Goal: Check status: Check status

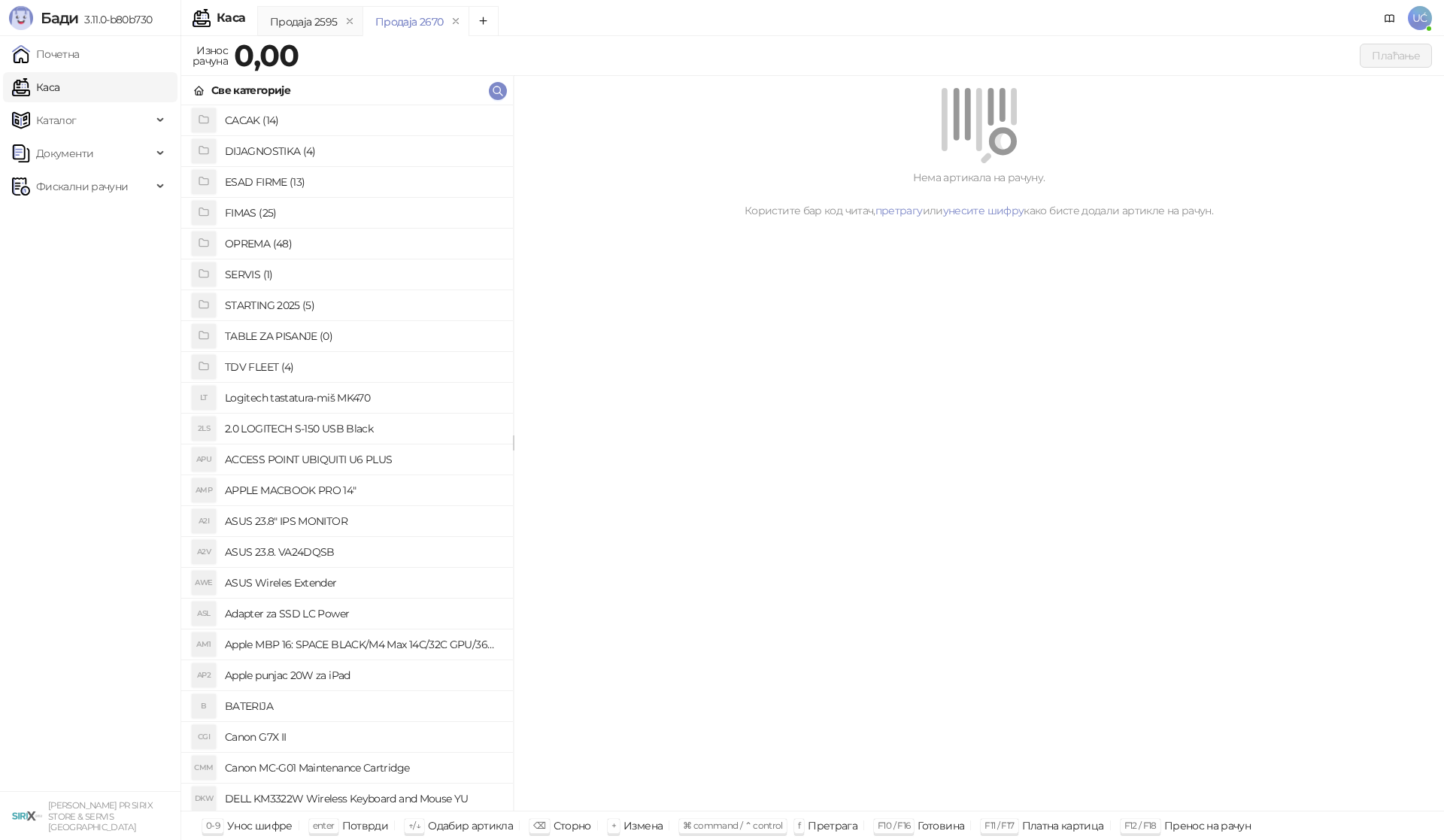
click at [130, 206] on ul "Почетна [PERSON_NAME] Документи Фискални рачуни" at bounding box center [90, 413] width 181 height 755
click at [119, 191] on span "Фискални рачуни" at bounding box center [82, 187] width 92 height 30
click at [98, 246] on link "По данима" at bounding box center [58, 252] width 80 height 30
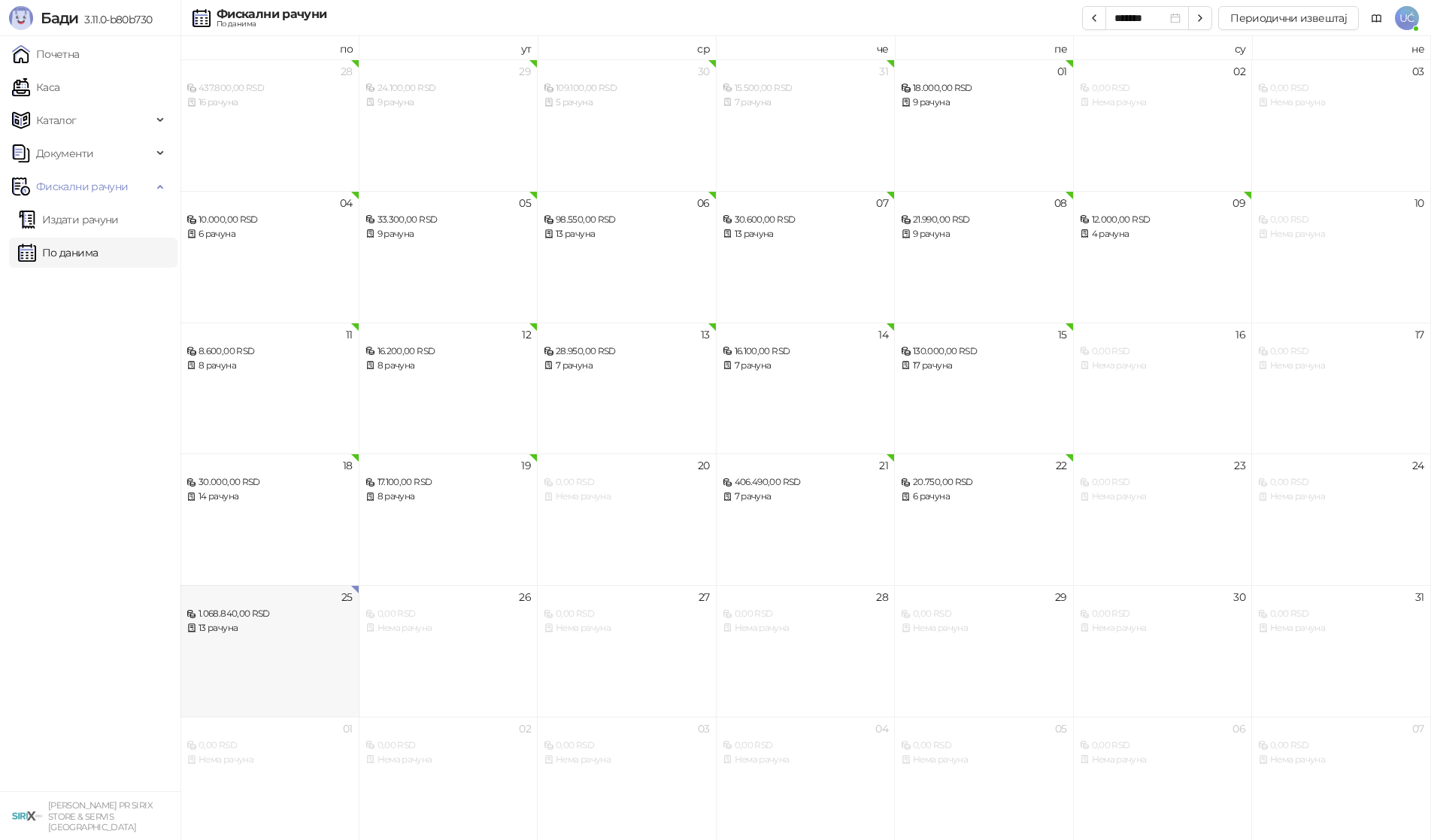
click at [291, 662] on div "25 1.068.840,00 RSD 13 рачуна" at bounding box center [269, 650] width 179 height 132
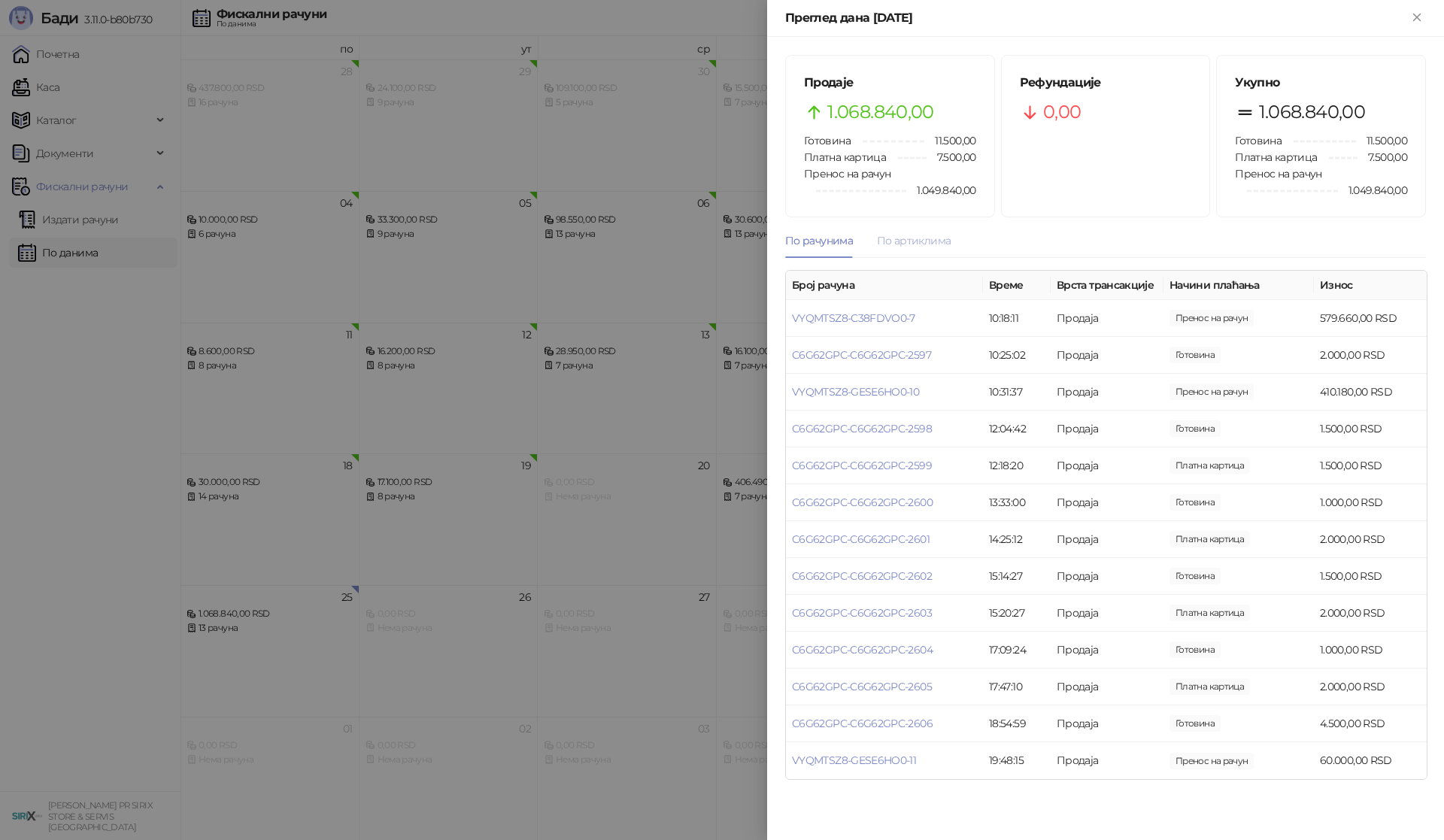
click at [938, 249] on div "По артиклима" at bounding box center [914, 240] width 74 height 35
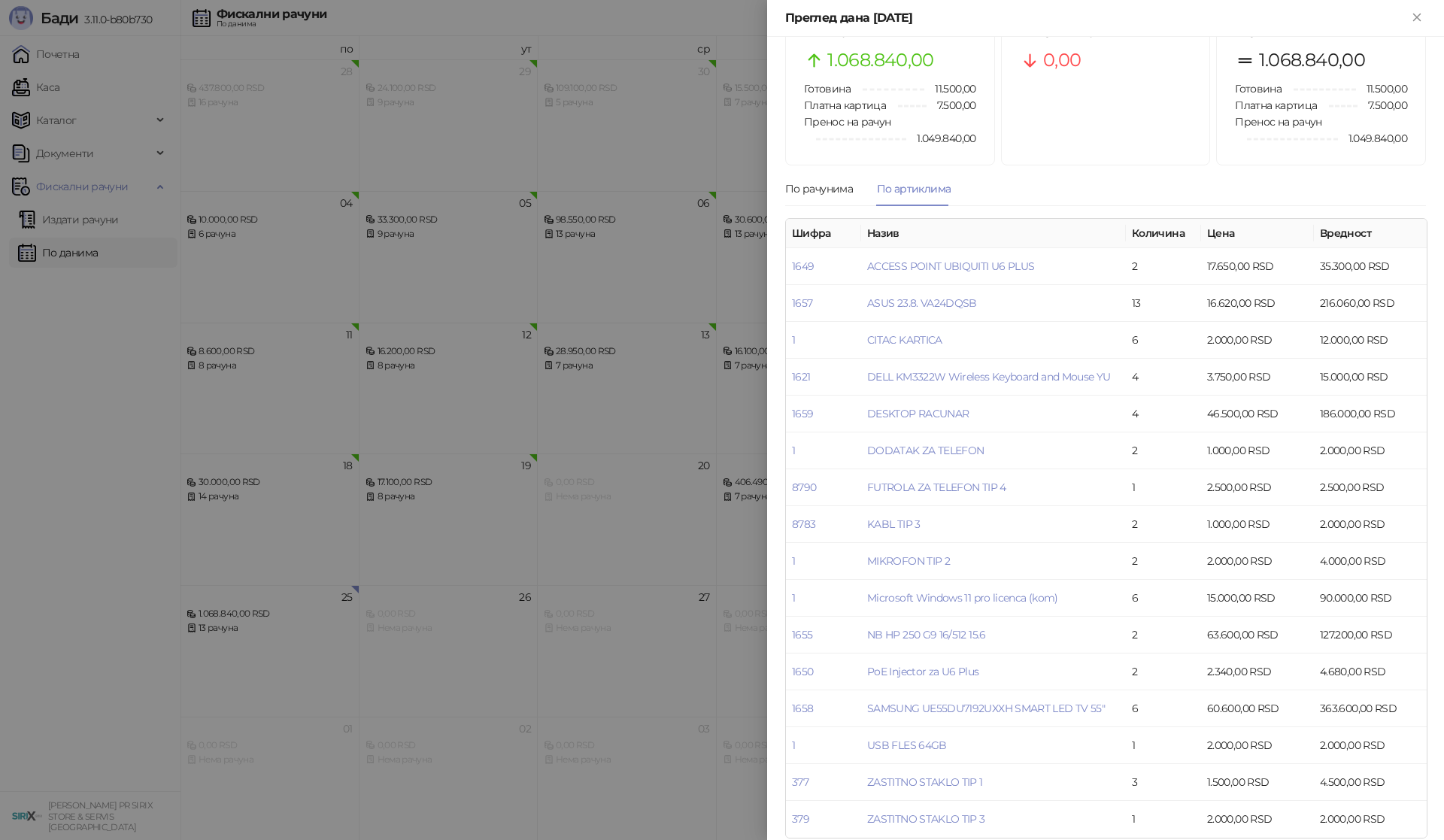
scroll to position [55, 0]
click at [575, 618] on div at bounding box center [722, 420] width 1444 height 840
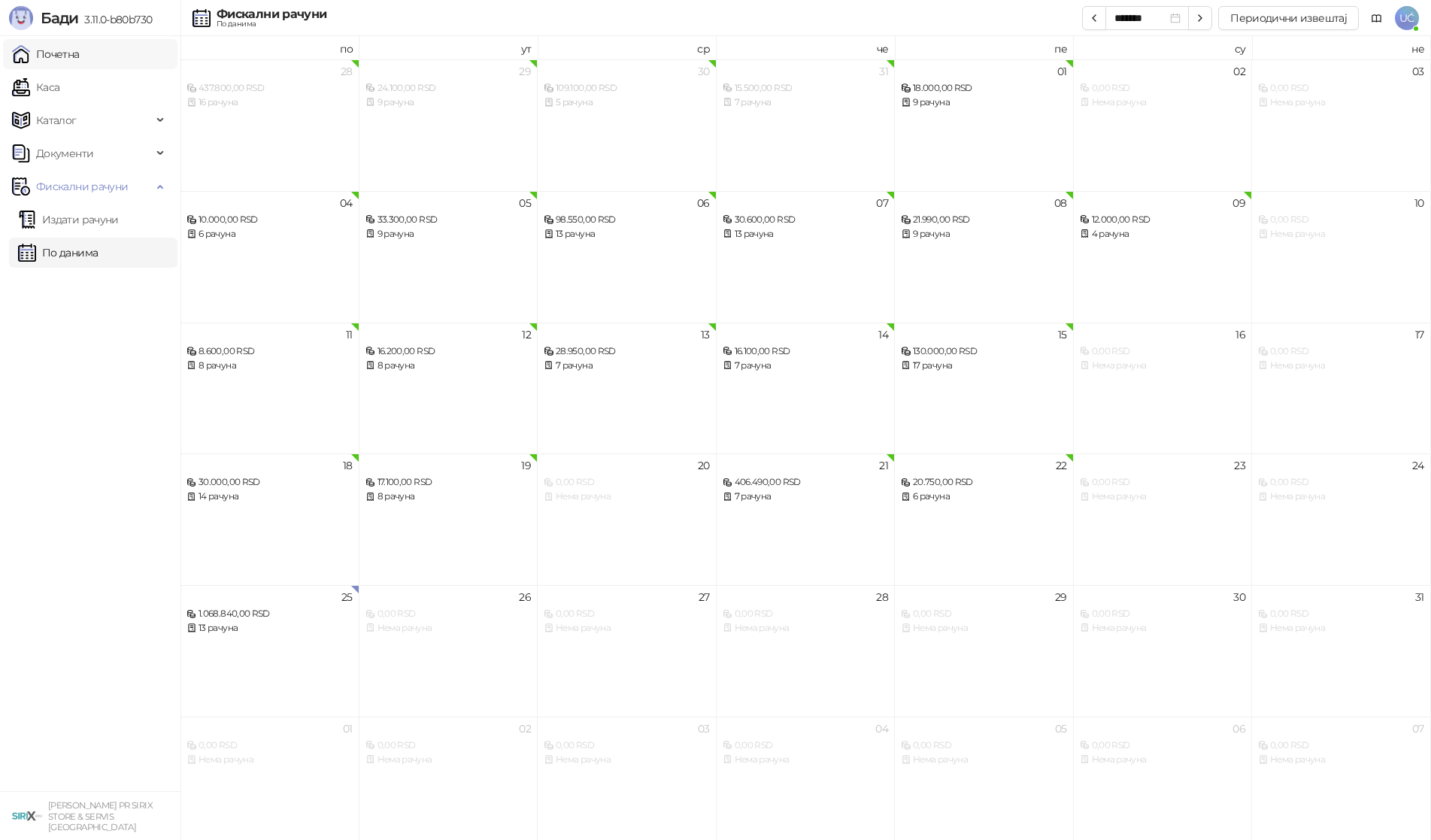
click at [80, 50] on link "Почетна" at bounding box center [46, 54] width 68 height 30
